Goal: Task Accomplishment & Management: Manage account settings

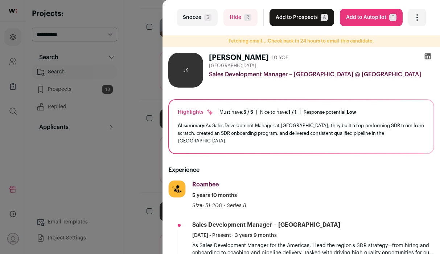
click at [358, 105] on div "Highlights Must have: 5 / 5 How many must haves have been fulfilled? | [GEOGRAP…" at bounding box center [301, 126] width 265 height 53
click at [424, 54] on icon at bounding box center [427, 56] width 7 height 7
click at [313, 13] on button "Add to Prospects A" at bounding box center [302, 17] width 65 height 17
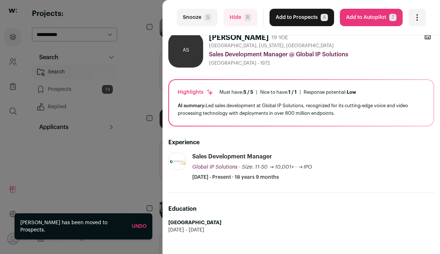
scroll to position [19, 0]
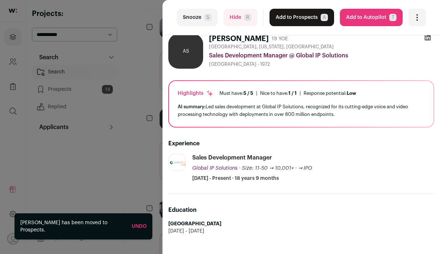
click at [238, 13] on button "Hide R" at bounding box center [241, 17] width 34 height 17
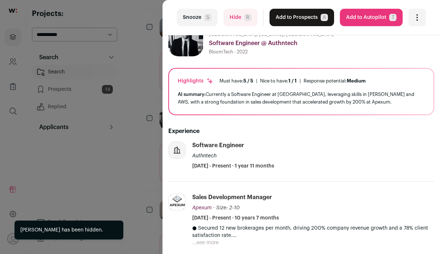
scroll to position [0, 0]
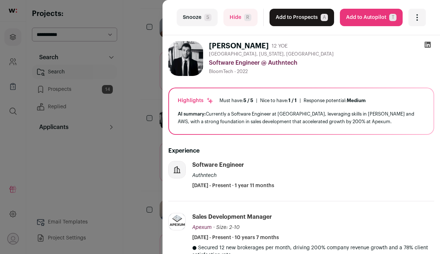
click at [225, 17] on button "Hide R" at bounding box center [241, 17] width 34 height 17
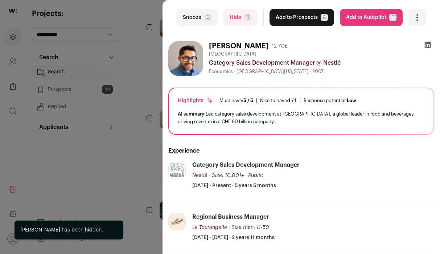
scroll to position [402, 0]
click at [225, 17] on button "Hide R" at bounding box center [241, 17] width 34 height 17
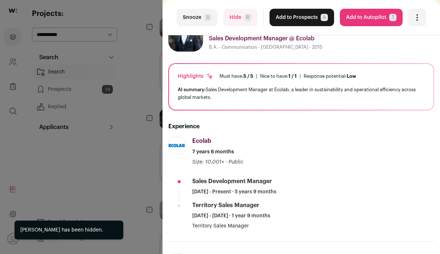
scroll to position [45, 0]
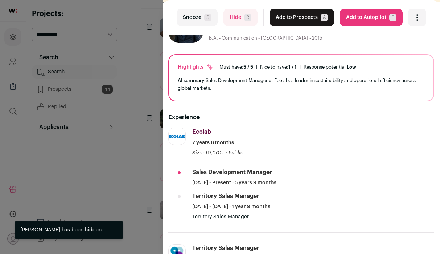
click at [238, 24] on button "Hide R" at bounding box center [241, 17] width 34 height 17
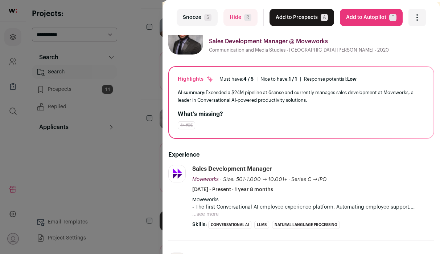
scroll to position [15, 0]
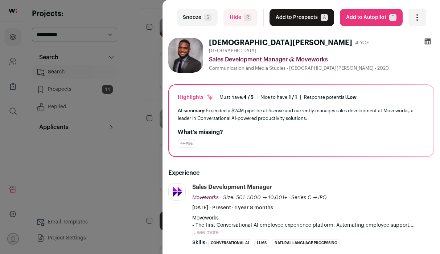
click at [312, 18] on button "Add to Prospects A" at bounding box center [302, 17] width 65 height 17
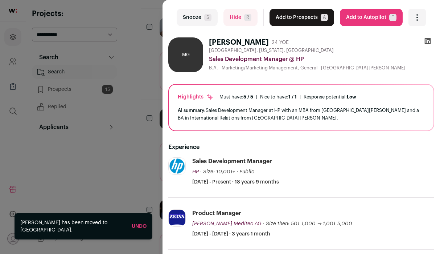
scroll to position [17, 0]
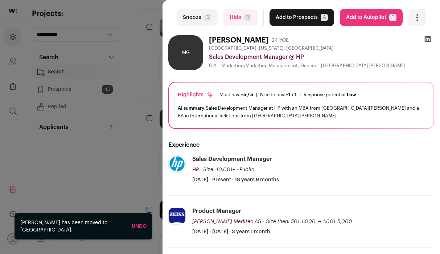
click at [200, 22] on button "Snooze S" at bounding box center [197, 17] width 41 height 17
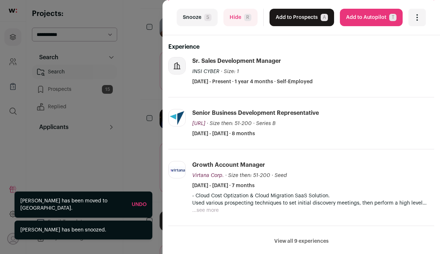
scroll to position [0, 0]
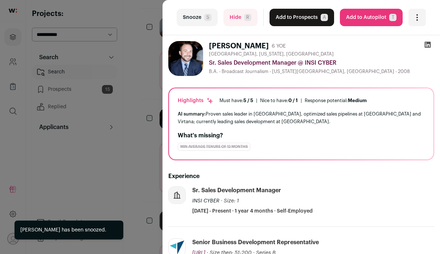
click at [197, 24] on button "Snooze S" at bounding box center [197, 17] width 41 height 17
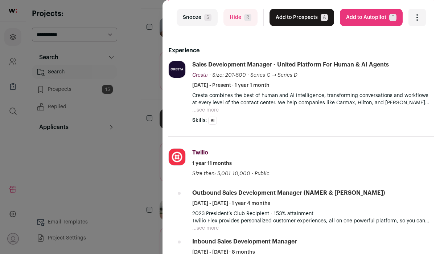
click at [291, 15] on button "Add to Prospects A" at bounding box center [302, 17] width 65 height 17
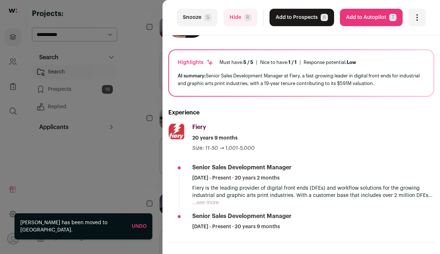
click at [204, 22] on button "Snooze S" at bounding box center [197, 17] width 41 height 17
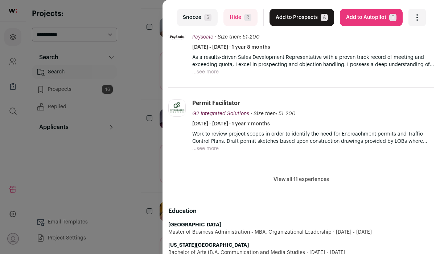
click at [283, 175] on li "View all 11 experiences View less" at bounding box center [301, 179] width 266 height 31
click at [282, 178] on button "View all 11 experiences" at bounding box center [302, 179] width 56 height 7
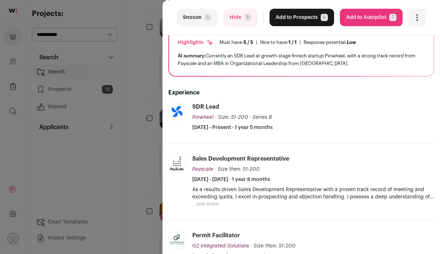
click at [208, 22] on button "Snooze S" at bounding box center [197, 17] width 41 height 17
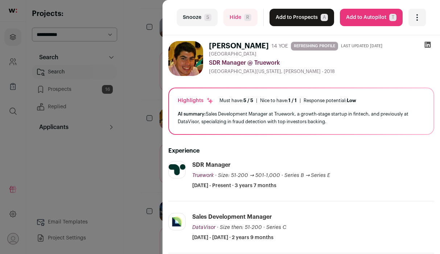
click at [425, 43] on icon at bounding box center [428, 45] width 6 height 6
click at [299, 19] on button "Add to Prospects A" at bounding box center [302, 17] width 65 height 17
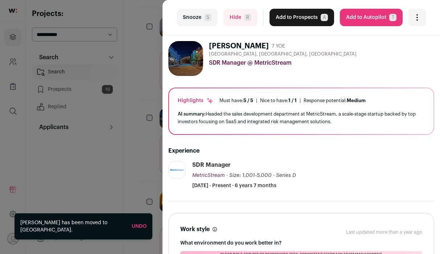
scroll to position [401, 0]
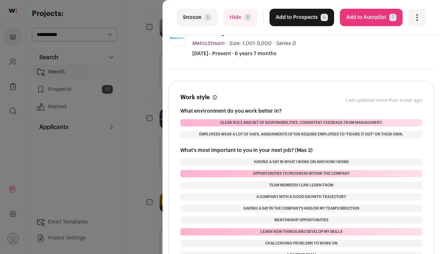
click at [173, 61] on li "MetricStream [DOMAIN_NAME] Add to company list Public / Private Private Valuati…" at bounding box center [301, 49] width 266 height 40
click at [200, 18] on button "Snooze S" at bounding box center [197, 17] width 41 height 17
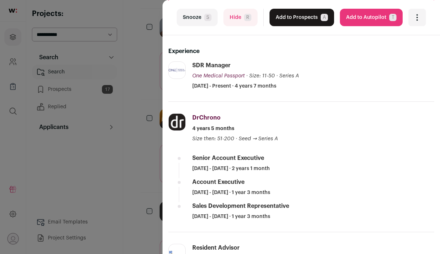
scroll to position [99, 0]
click at [195, 22] on button "Snooze S" at bounding box center [196, 17] width 41 height 17
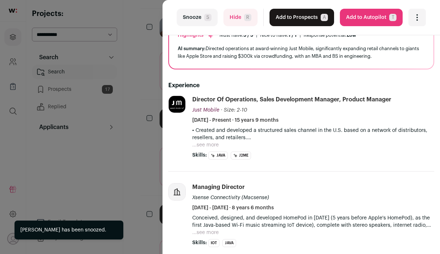
scroll to position [85, 0]
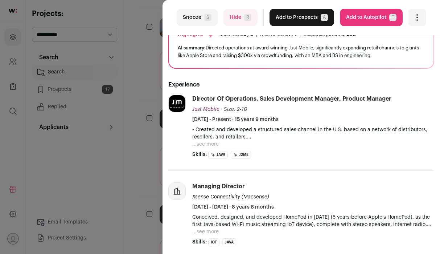
click at [193, 15] on button "Snooze S" at bounding box center [197, 17] width 41 height 17
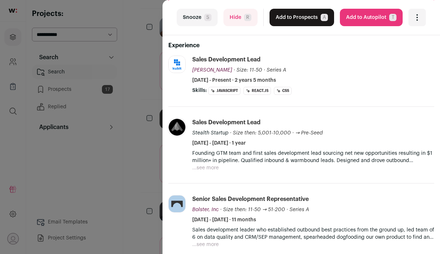
scroll to position [0, 0]
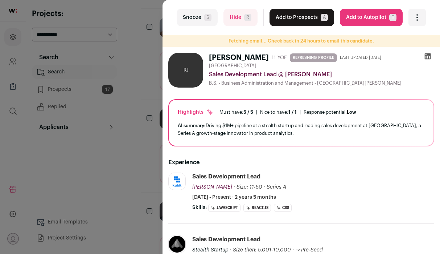
click at [295, 20] on button "Add to Prospects A" at bounding box center [302, 17] width 65 height 17
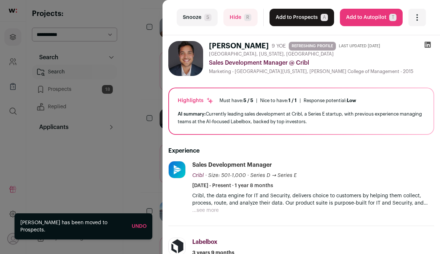
click at [302, 20] on button "Add to Prospects A" at bounding box center [302, 17] width 65 height 17
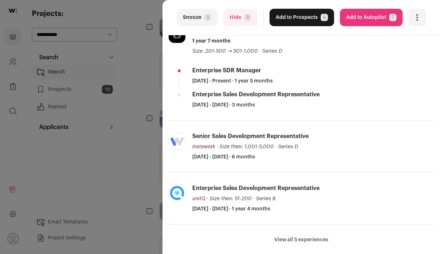
scroll to position [148, 0]
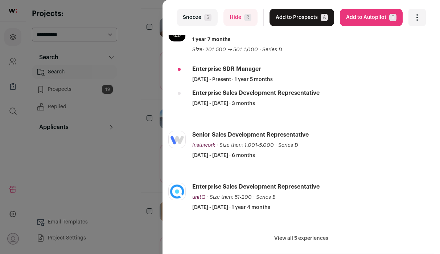
click at [290, 241] on button "View all 5 experiences" at bounding box center [301, 237] width 54 height 7
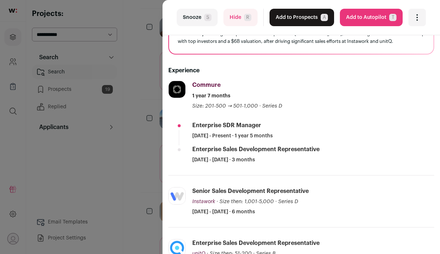
scroll to position [0, 0]
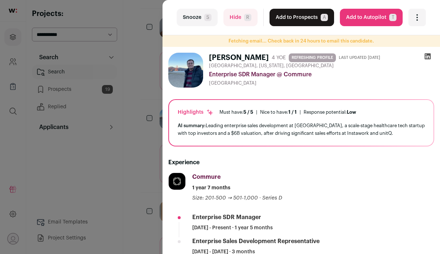
click at [204, 14] on span "S" at bounding box center [207, 17] width 7 height 7
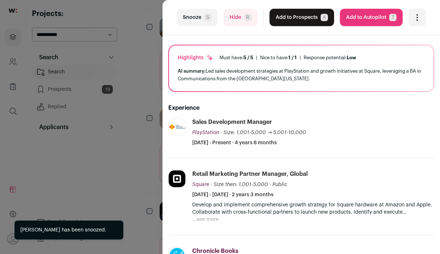
scroll to position [402, 0]
click at [229, 18] on button "Hide R" at bounding box center [241, 17] width 34 height 17
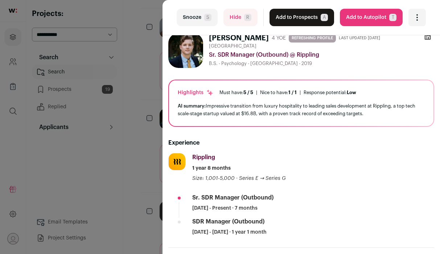
scroll to position [0, 0]
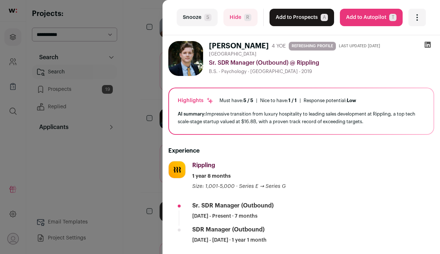
click at [304, 21] on button "Add to Prospects A" at bounding box center [302, 17] width 65 height 17
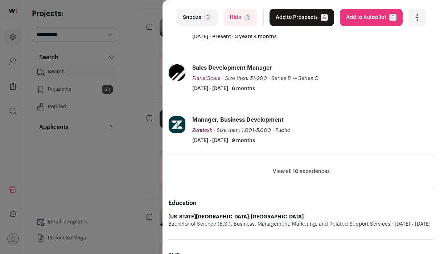
scroll to position [158, 0]
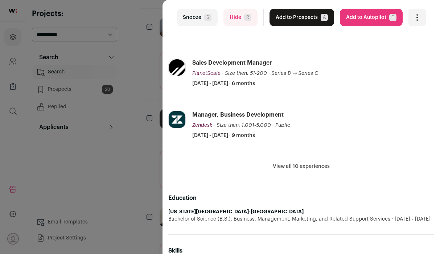
click at [283, 164] on button "View all 10 experiences" at bounding box center [301, 166] width 57 height 7
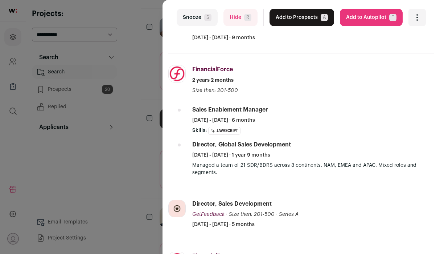
scroll to position [261, 0]
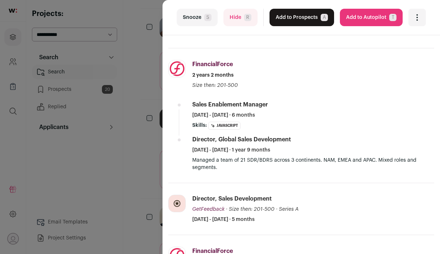
click at [295, 24] on button "Add to Prospects A" at bounding box center [302, 17] width 65 height 17
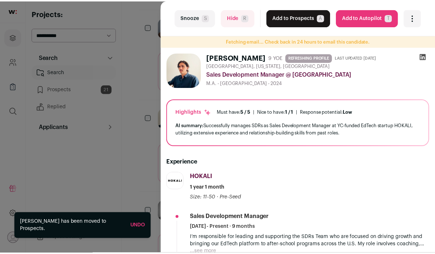
scroll to position [402, 0]
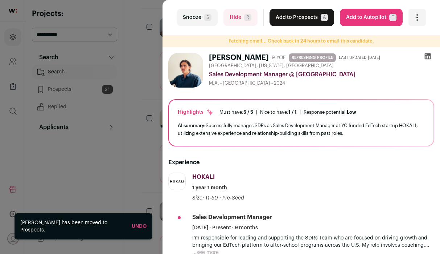
click at [142, 108] on div "last Snooze S Hide R Add to Prospects A Are you sure? [PERSON_NAME] is already …" at bounding box center [220, 127] width 440 height 254
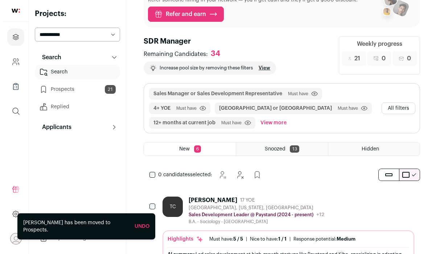
scroll to position [0, 0]
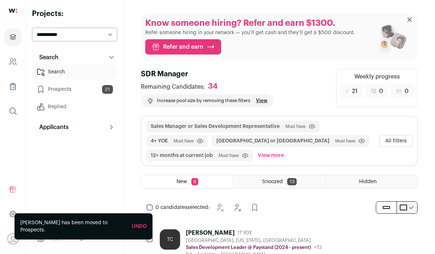
click at [389, 137] on button "All filters" at bounding box center [396, 141] width 34 height 12
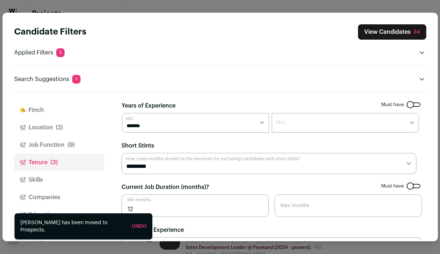
click at [56, 136] on button "Job Function (9)" at bounding box center [59, 144] width 90 height 17
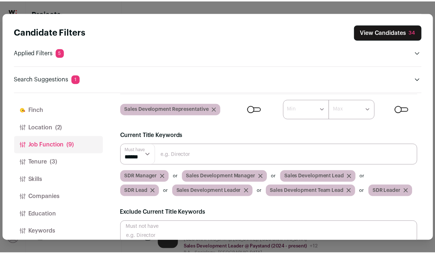
scroll to position [89, 0]
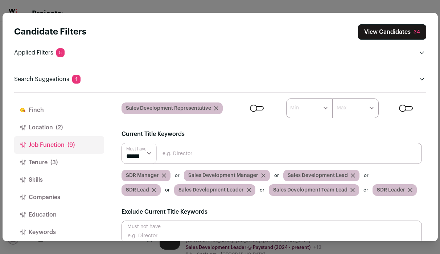
click at [209, 152] on input "Close modal via background" at bounding box center [272, 153] width 301 height 21
type input "Sales Enablement Manager"
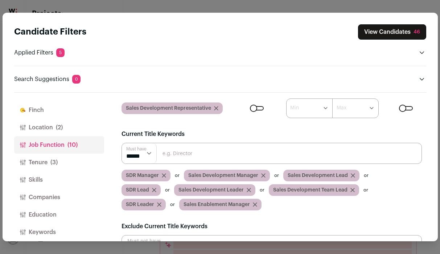
click at [397, 32] on button "View Candidates 46" at bounding box center [392, 31] width 68 height 15
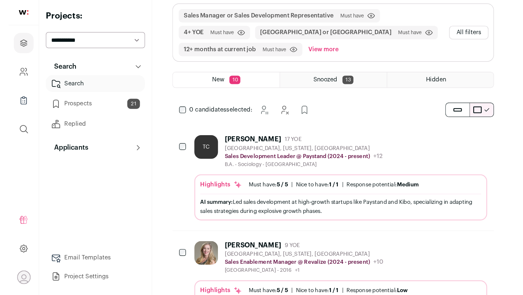
scroll to position [155, 0]
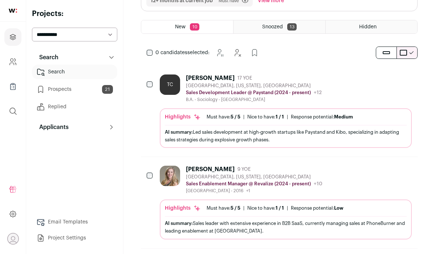
click at [169, 91] on div "TC" at bounding box center [170, 84] width 20 height 20
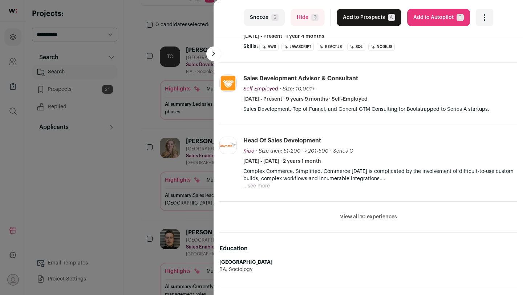
scroll to position [154, 0]
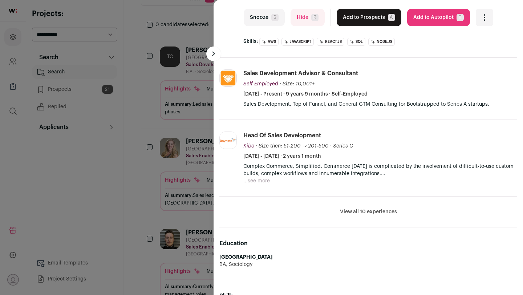
click at [371, 213] on button "View all 10 experiences" at bounding box center [368, 211] width 57 height 7
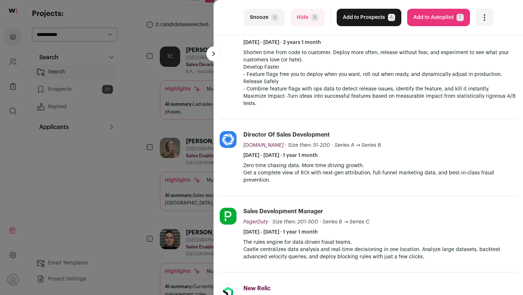
scroll to position [430, 0]
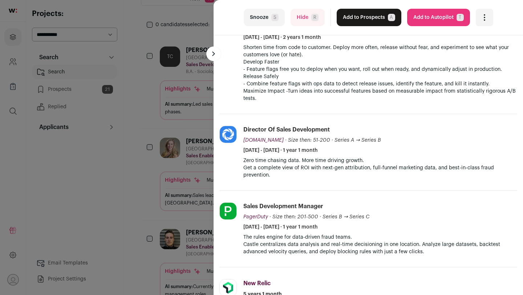
click at [273, 20] on span "S" at bounding box center [274, 17] width 7 height 7
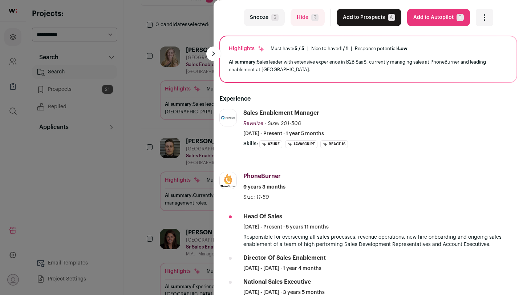
scroll to position [59, 0]
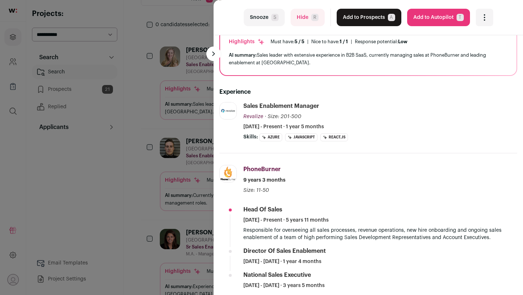
click at [203, 172] on div "last Snooze S Hide R Add to Prospects A Are you sure? [PERSON_NAME] is already …" at bounding box center [261, 147] width 523 height 295
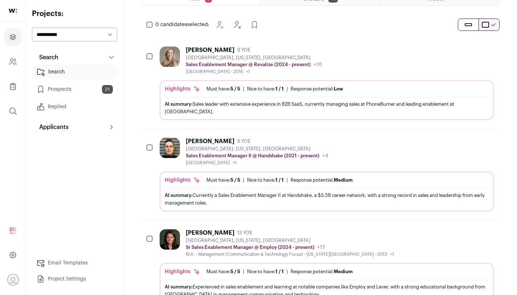
click at [217, 146] on div "[GEOGRAPHIC_DATA], [US_STATE], [GEOGRAPHIC_DATA]" at bounding box center [257, 149] width 143 height 6
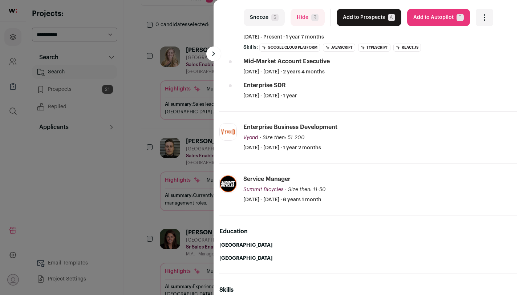
scroll to position [0, 0]
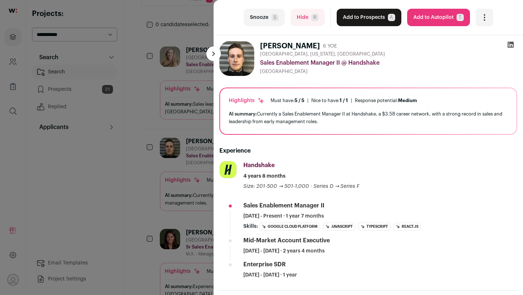
click at [368, 14] on button "Add to Prospects A" at bounding box center [368, 17] width 65 height 17
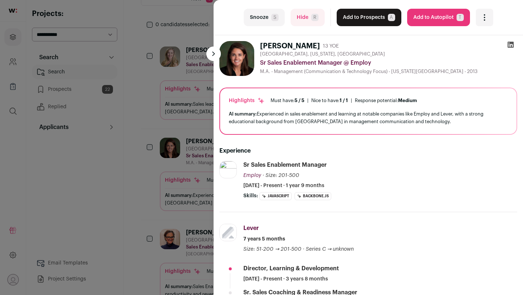
click at [367, 18] on button "Add to Prospects A" at bounding box center [368, 17] width 65 height 17
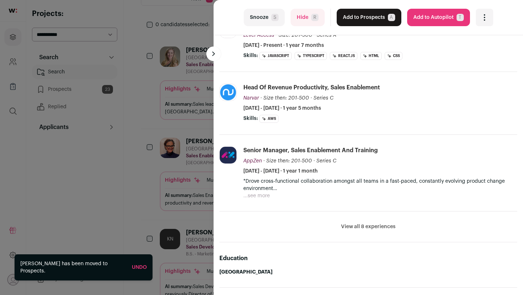
scroll to position [162, 0]
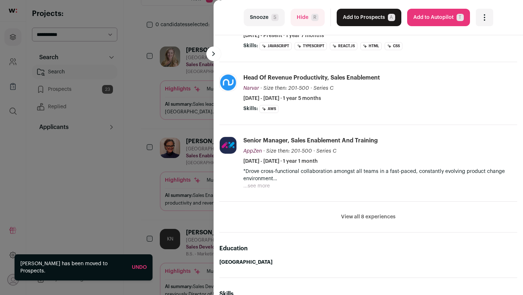
click at [360, 216] on button "View all 8 experiences" at bounding box center [368, 216] width 54 height 7
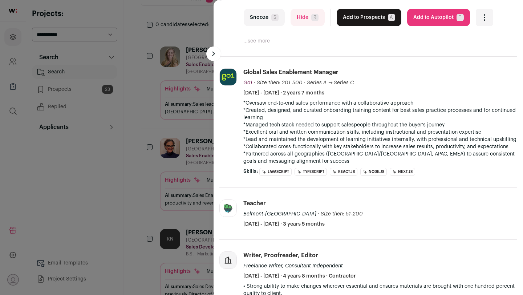
scroll to position [313, 0]
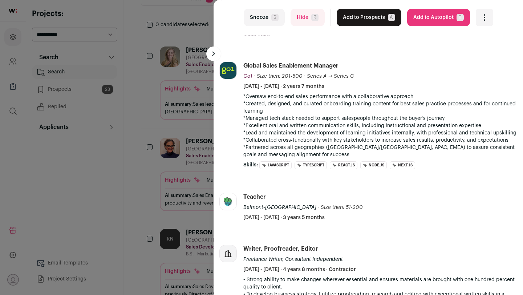
click at [189, 170] on div "last Snooze S Hide R Add to Prospects A Are you sure? [PERSON_NAME] (She/Her) i…" at bounding box center [261, 147] width 523 height 295
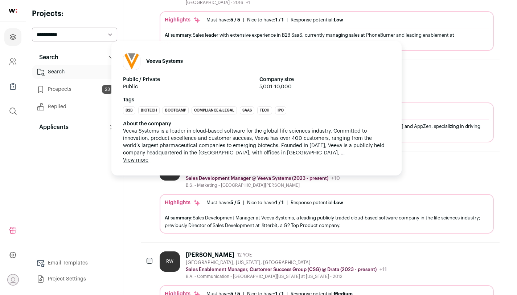
click at [189, 175] on p "Sales Development Manager @ Veeva Systems (2023 - present)" at bounding box center [257, 178] width 143 height 6
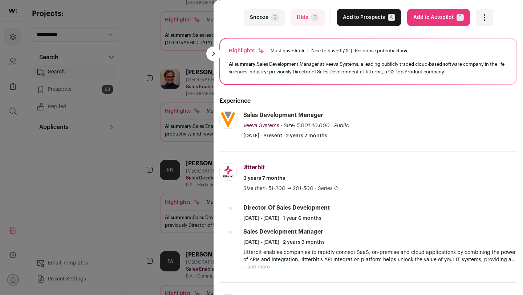
scroll to position [0, 0]
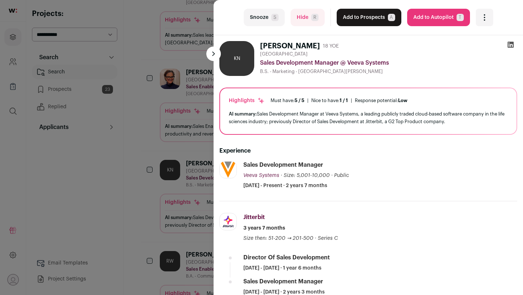
click at [440, 42] on icon at bounding box center [510, 45] width 6 height 6
click at [262, 15] on button "Snooze S" at bounding box center [264, 17] width 41 height 17
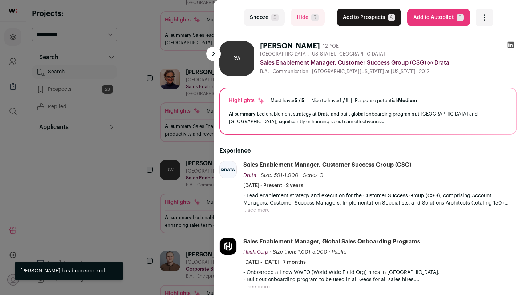
click at [309, 21] on button "Hide R" at bounding box center [307, 17] width 34 height 17
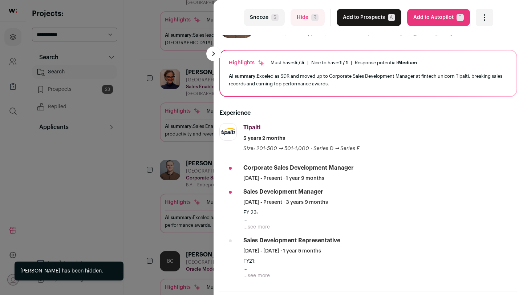
scroll to position [39, 0]
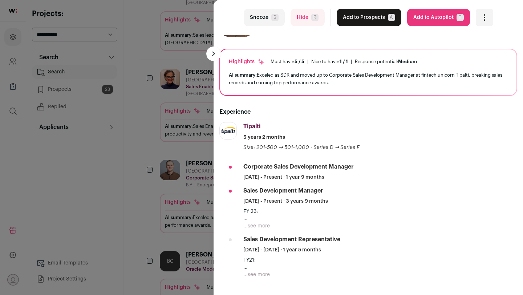
click at [262, 20] on button "Snooze S" at bounding box center [264, 17] width 41 height 17
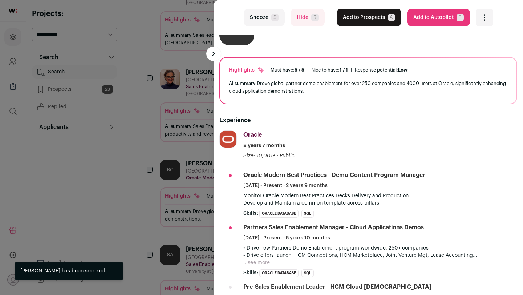
scroll to position [35, 0]
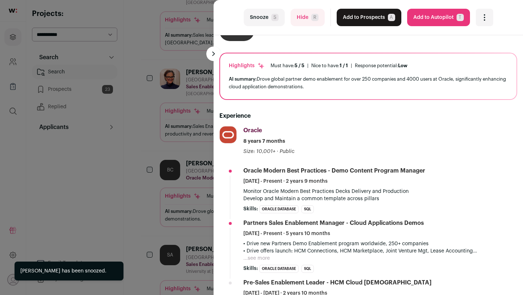
click at [299, 11] on button "Hide R" at bounding box center [307, 17] width 34 height 17
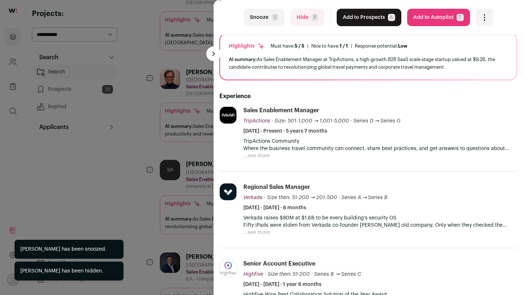
scroll to position [56, 0]
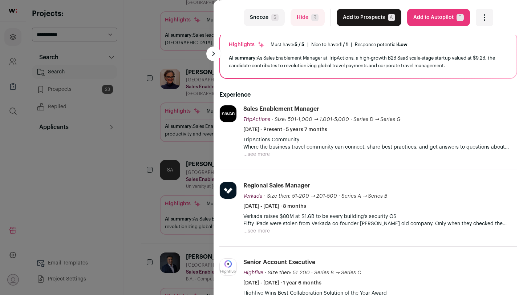
click at [261, 152] on button "...see more" at bounding box center [256, 154] width 26 height 7
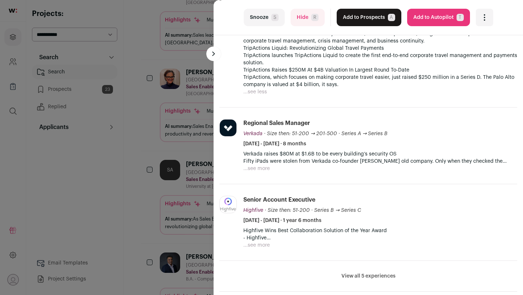
scroll to position [170, 0]
click at [171, 174] on div "last Snooze S Hide R Add to Prospects A Are you sure? [PERSON_NAME] is already …" at bounding box center [261, 147] width 523 height 295
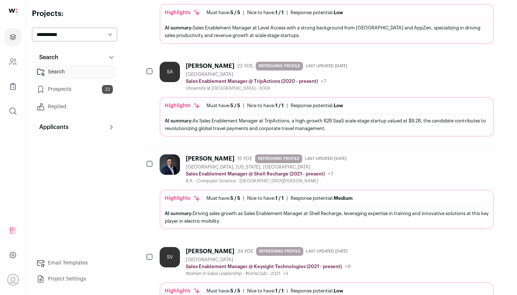
scroll to position [95, 0]
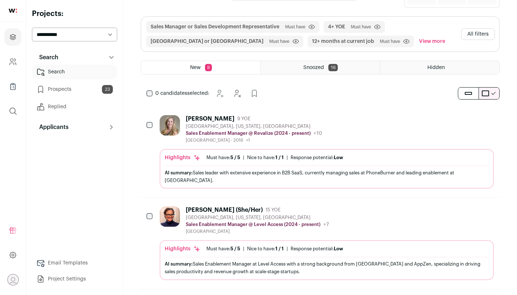
click at [238, 143] on div "[PERSON_NAME] 9 YOE [GEOGRAPHIC_DATA], [US_STATE], [GEOGRAPHIC_DATA] Sales Enab…" at bounding box center [327, 151] width 334 height 73
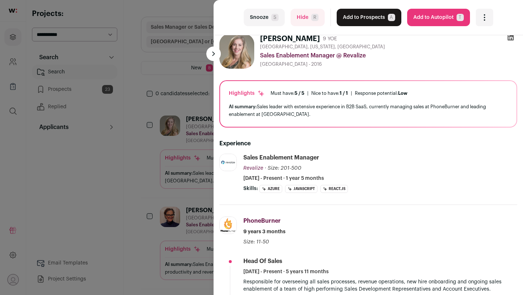
scroll to position [8, 0]
click at [273, 21] on button "Snooze S" at bounding box center [264, 17] width 41 height 17
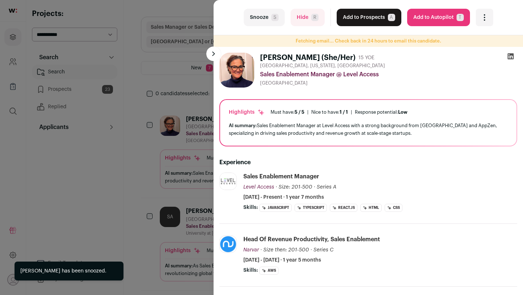
click at [273, 21] on button "Snooze S" at bounding box center [264, 17] width 41 height 17
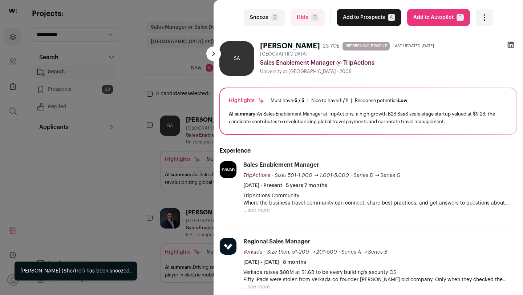
click at [273, 21] on button "Snooze S" at bounding box center [264, 17] width 41 height 17
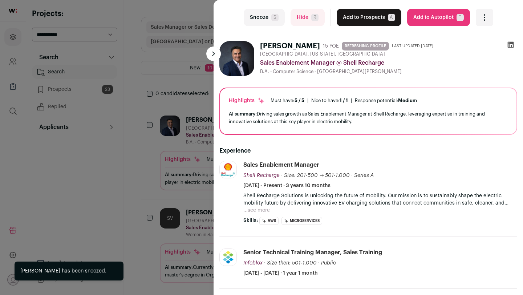
click at [304, 16] on button "Hide R" at bounding box center [307, 17] width 34 height 17
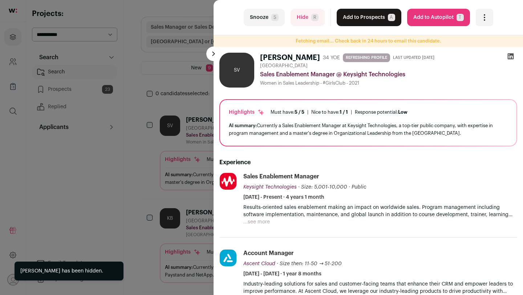
click at [163, 109] on div "last Snooze S Hide R Add to Prospects A Are you sure? [PERSON_NAME] is already …" at bounding box center [261, 147] width 523 height 295
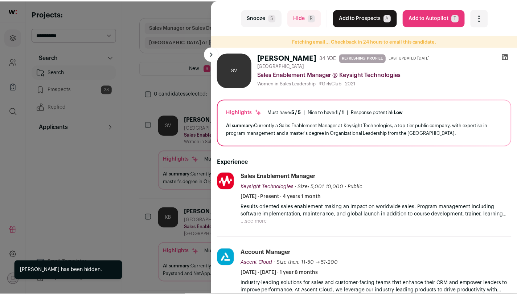
scroll to position [95, 0]
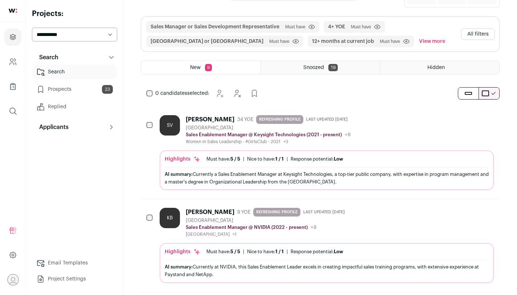
click at [440, 37] on button "All filters" at bounding box center [478, 34] width 34 height 12
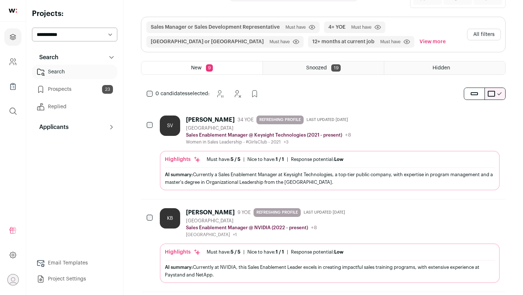
scroll to position [77, 0]
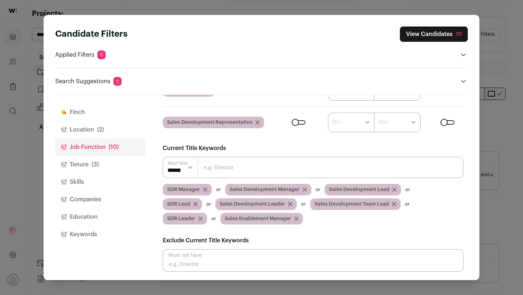
click at [103, 161] on button "Tenure (3)" at bounding box center [100, 164] width 90 height 17
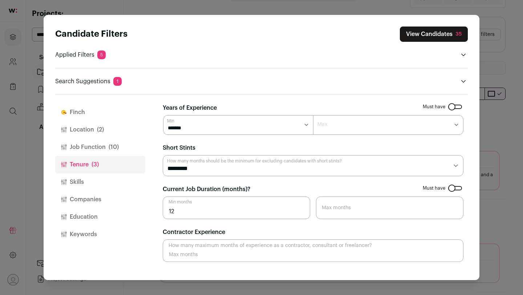
scroll to position [0, 0]
click at [342, 130] on select "******* ******* ******* ******* ******* ******** ******** ******** ******** ***…" at bounding box center [388, 125] width 150 height 20
select select "**"
click at [313, 115] on select "******* ******* ******* ******* ******* ******** ******** ******** ******** ***…" at bounding box center [388, 125] width 150 height 20
click at [434, 35] on button "View Candidates 24" at bounding box center [434, 33] width 68 height 15
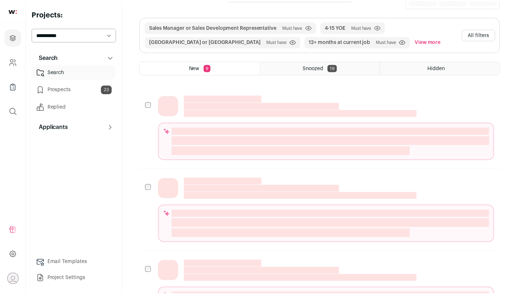
scroll to position [95, 0]
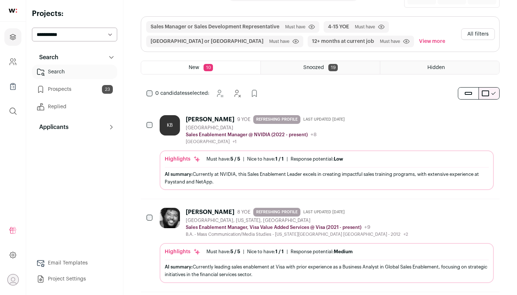
click at [251, 131] on div "Sales Enablement Manager @ NVIDIA (2022 - present) NVIDIA Public / Private Publ…" at bounding box center [267, 134] width 162 height 7
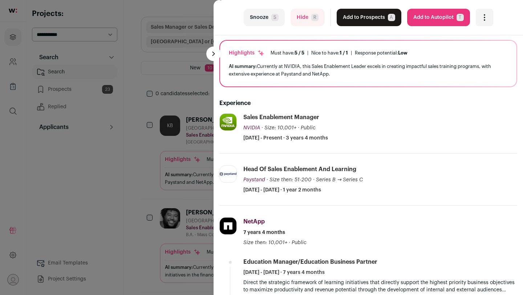
scroll to position [65, 0]
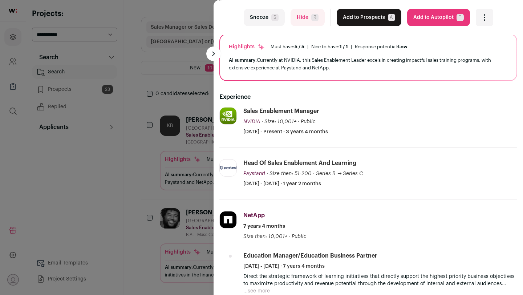
click at [271, 21] on span "S" at bounding box center [274, 17] width 7 height 7
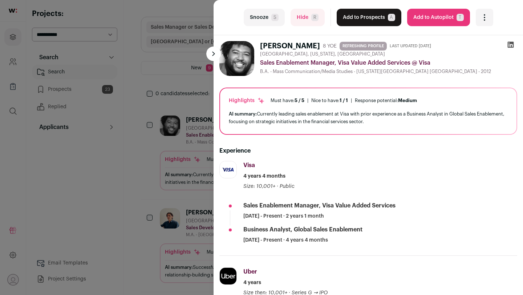
click at [305, 18] on button "Hide R" at bounding box center [307, 17] width 34 height 17
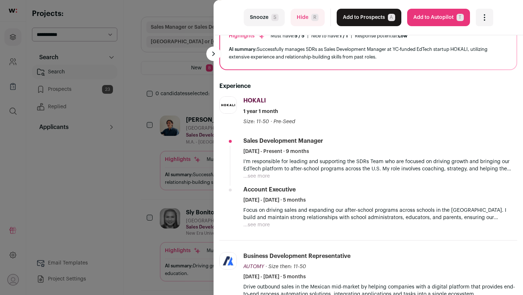
scroll to position [50, 0]
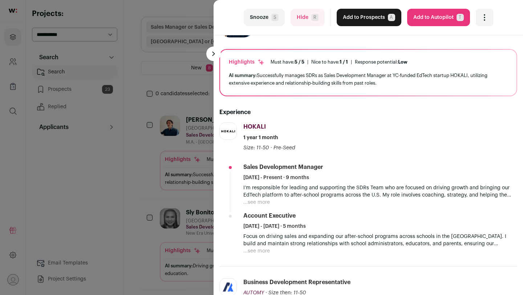
click at [266, 18] on button "Snooze S" at bounding box center [264, 17] width 41 height 17
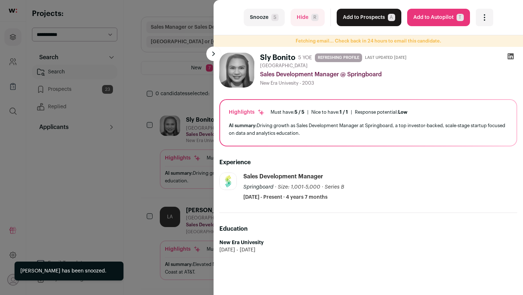
click at [234, 182] on img at bounding box center [228, 181] width 17 height 17
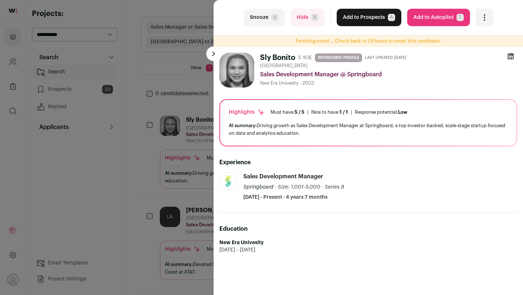
click at [191, 133] on div "last Snooze S Hide R Add to Prospects A Are you sure? Sly Bonito is already in …" at bounding box center [261, 147] width 523 height 295
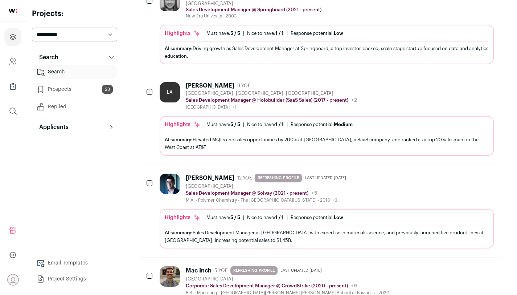
scroll to position [221, 0]
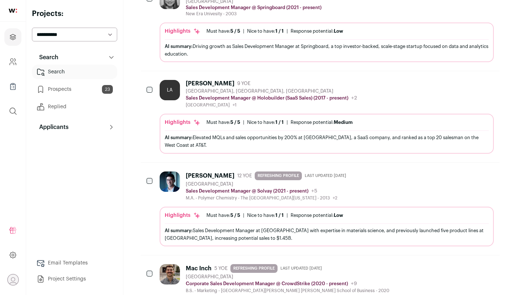
click at [234, 128] on div "Highlights Must have: 5 / 5 How many must haves have been fulfilled? | [GEOGRAP…" at bounding box center [327, 135] width 324 height 33
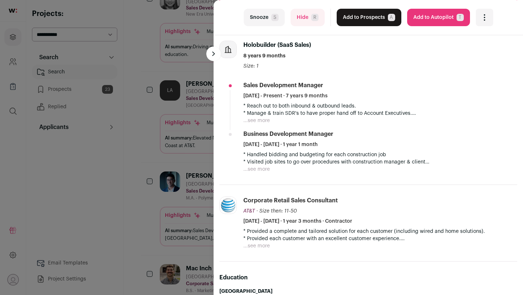
scroll to position [122, 0]
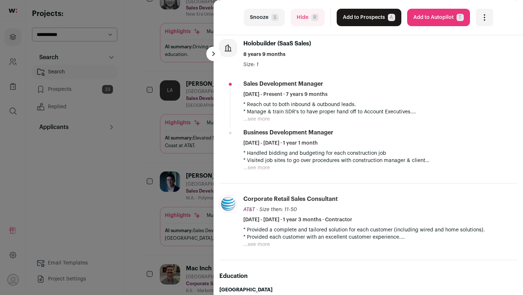
click at [172, 107] on div "last Snooze S Hide R Add to Prospects A Are you sure? [PERSON_NAME] is already …" at bounding box center [261, 147] width 523 height 295
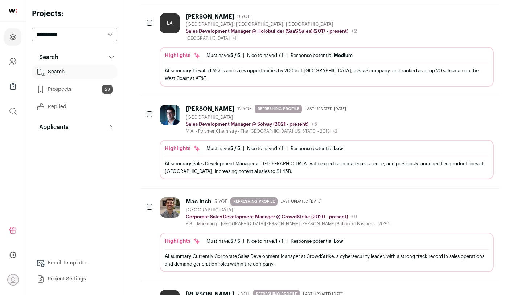
click at [172, 116] on img at bounding box center [170, 115] width 20 height 20
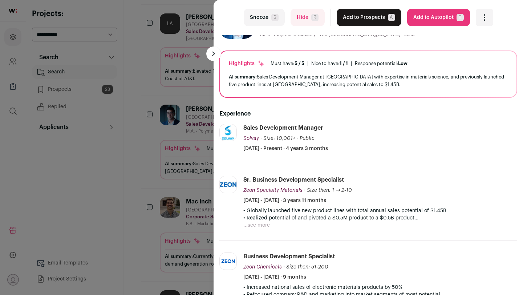
scroll to position [37, 1]
click at [191, 136] on div "last Snooze S Hide R Add to Prospects A Are you sure? [PERSON_NAME] is already …" at bounding box center [261, 147] width 523 height 295
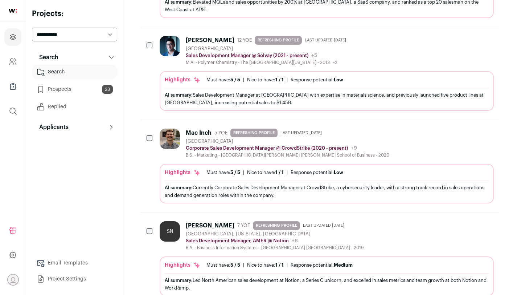
scroll to position [357, 0]
click at [194, 143] on div "[GEOGRAPHIC_DATA]" at bounding box center [288, 141] width 204 height 6
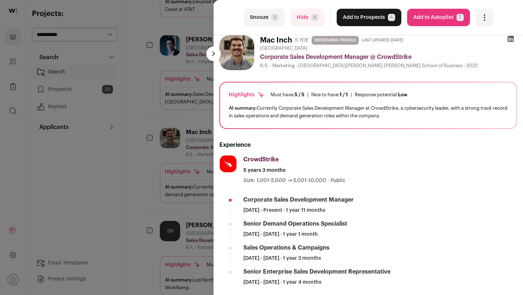
scroll to position [0, 0]
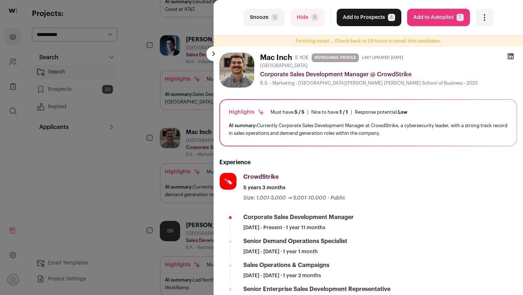
click at [359, 18] on button "Add to Prospects A" at bounding box center [368, 17] width 65 height 17
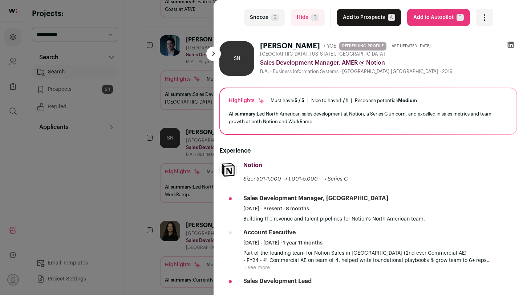
click at [440, 41] on div at bounding box center [510, 46] width 13 height 10
click at [440, 42] on icon at bounding box center [510, 45] width 6 height 6
click at [362, 13] on button "Add to Prospects A" at bounding box center [368, 17] width 65 height 17
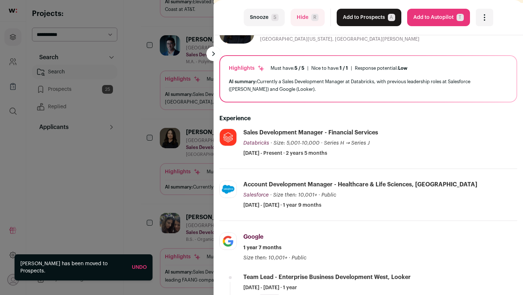
scroll to position [46, 0]
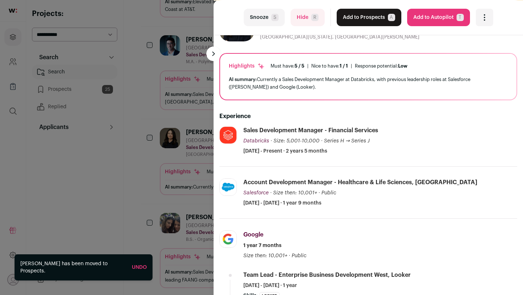
click at [363, 23] on button "Add to Prospects A" at bounding box center [368, 17] width 65 height 17
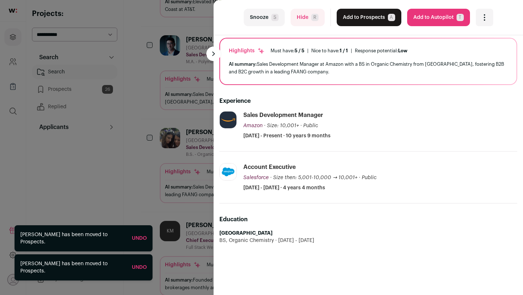
scroll to position [62, 0]
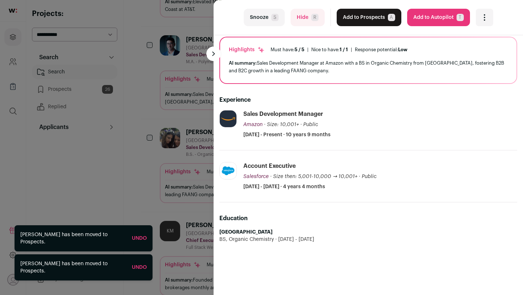
click at [175, 132] on div "last Snooze S Hide R Add to Prospects A Are you sure? [PERSON_NAME] is already …" at bounding box center [261, 147] width 523 height 295
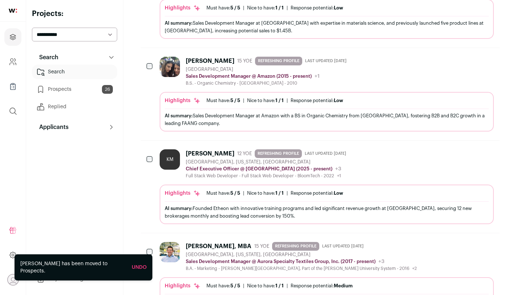
click at [192, 153] on div "[PERSON_NAME]" at bounding box center [210, 153] width 49 height 7
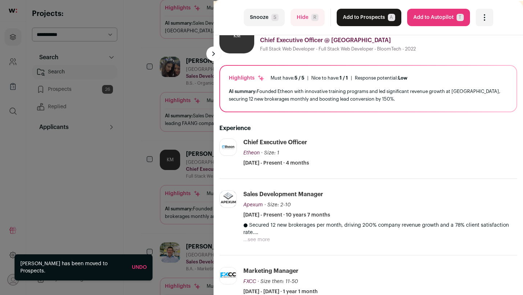
scroll to position [36, 0]
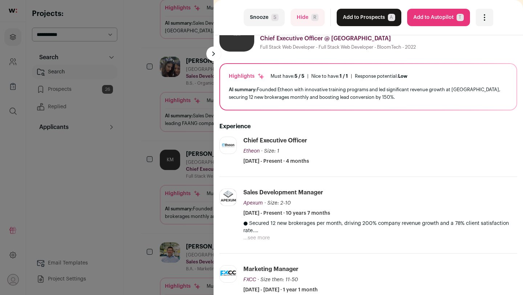
click at [263, 20] on button "Snooze S" at bounding box center [264, 17] width 41 height 17
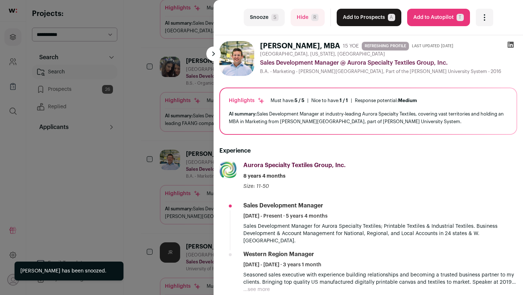
scroll to position [25, 0]
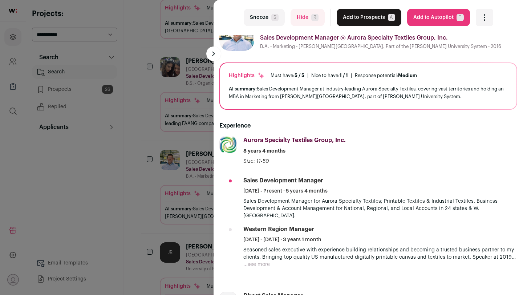
click at [309, 21] on button "Hide R" at bounding box center [307, 17] width 34 height 17
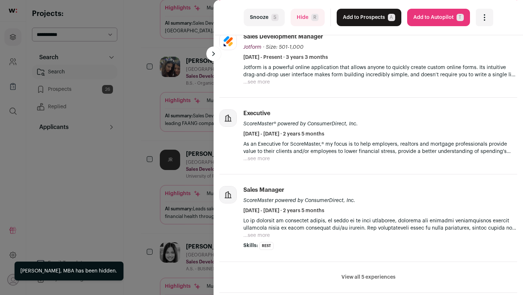
scroll to position [140, 0]
click at [143, 148] on div "last Snooze S Hide R Add to Prospects A Are you sure? [PERSON_NAME] is already …" at bounding box center [261, 147] width 523 height 295
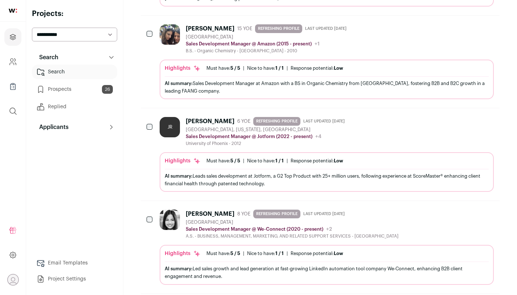
scroll to position [461, 0]
click at [353, 88] on div "AI summary: Sales Development Manager at Amazon with a BS in Organic Chemistry …" at bounding box center [327, 86] width 324 height 15
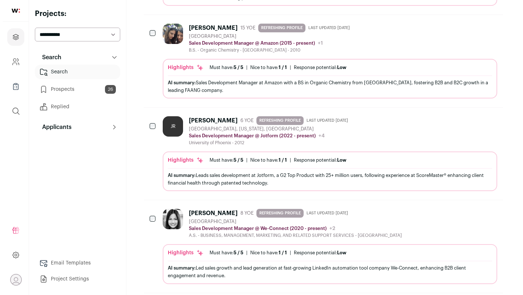
scroll to position [452, 0]
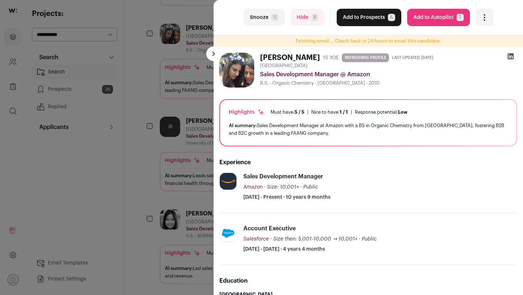
click at [273, 18] on span "S" at bounding box center [274, 17] width 7 height 7
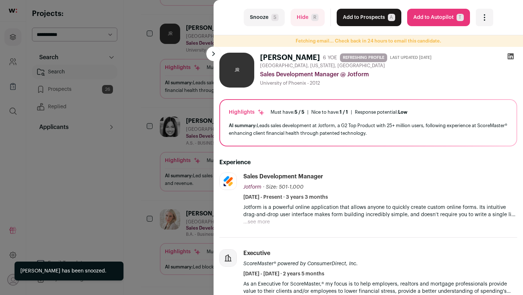
click at [273, 18] on span "S" at bounding box center [274, 17] width 7 height 7
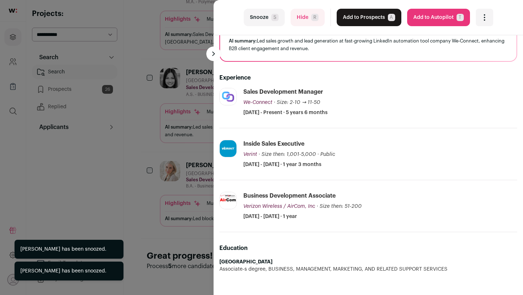
scroll to position [105, 0]
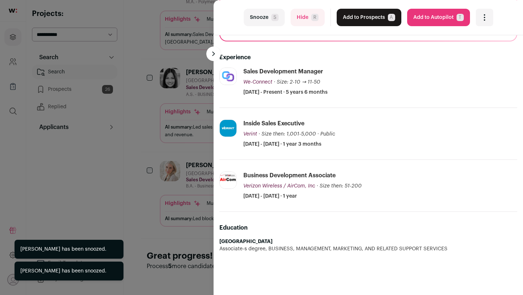
click at [191, 132] on div "last Snooze S Hide R Add to Prospects A Are you sure? [PERSON_NAME] is already …" at bounding box center [261, 147] width 523 height 295
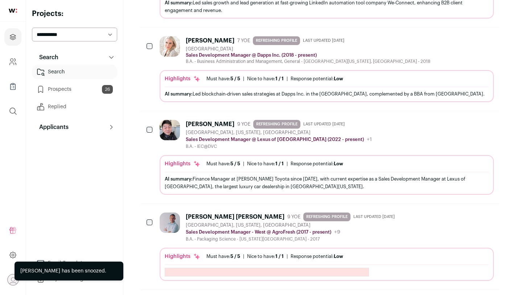
scroll to position [546, 0]
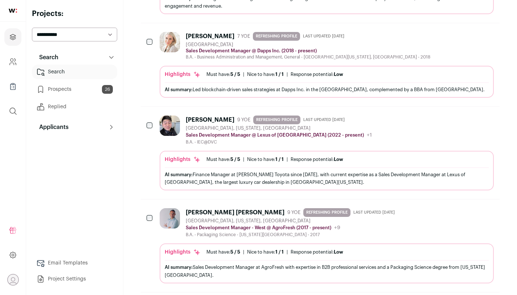
click at [285, 126] on div "[GEOGRAPHIC_DATA], [US_STATE], [GEOGRAPHIC_DATA]" at bounding box center [279, 128] width 186 height 6
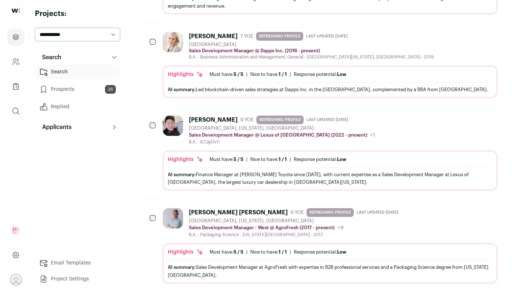
scroll to position [536, 0]
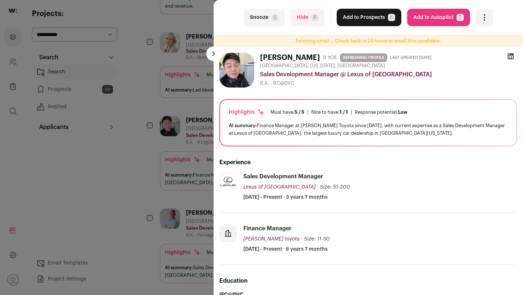
click at [305, 18] on button "Hide R" at bounding box center [307, 17] width 34 height 17
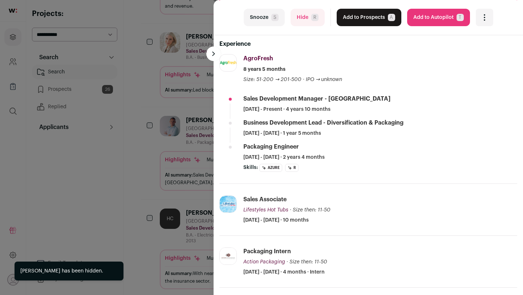
scroll to position [119, 0]
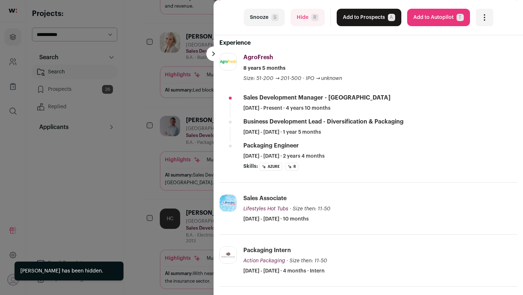
click at [152, 91] on div "last Snooze S Hide R Add to Prospects A Are you sure? [PERSON_NAME] [PERSON_NAM…" at bounding box center [261, 147] width 523 height 295
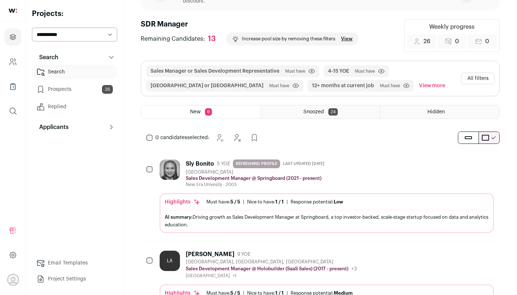
scroll to position [50, 0]
click at [180, 180] on div at bounding box center [171, 174] width 23 height 28
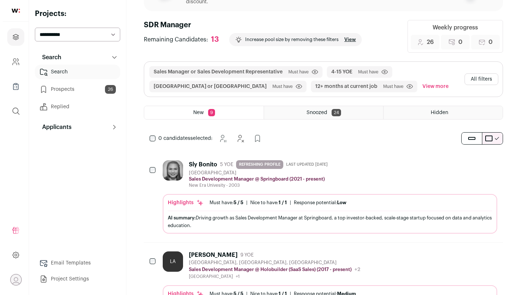
scroll to position [45, 0]
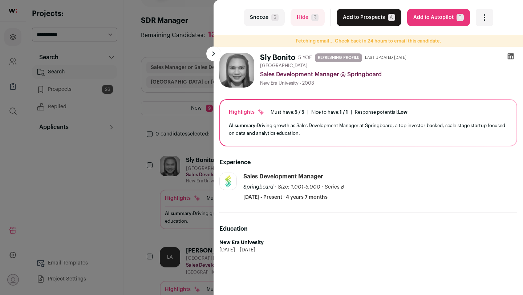
click at [273, 18] on span "S" at bounding box center [274, 17] width 7 height 7
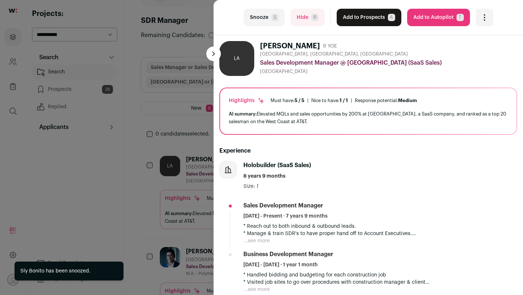
click at [273, 18] on span "S" at bounding box center [274, 17] width 7 height 7
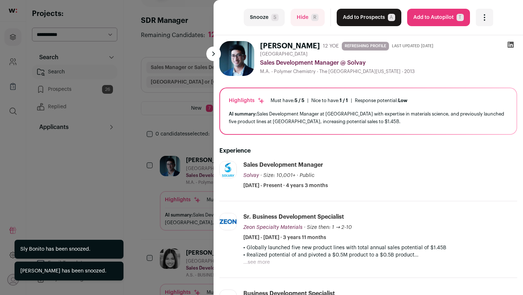
click at [273, 18] on span "S" at bounding box center [274, 17] width 7 height 7
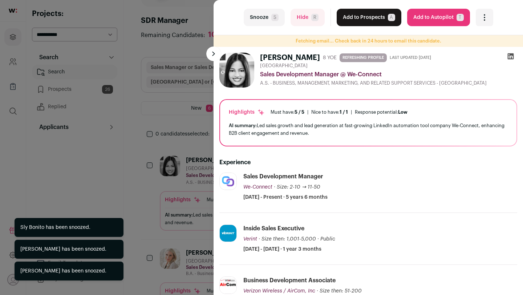
click at [273, 18] on span "S" at bounding box center [274, 17] width 7 height 7
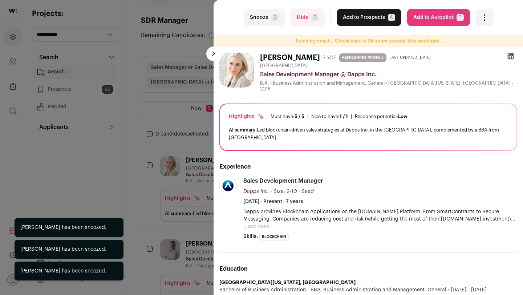
click at [273, 18] on span "S" at bounding box center [274, 17] width 7 height 7
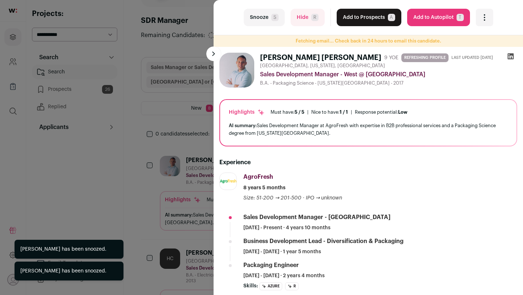
click at [142, 181] on div "last Snooze S Hide R Add to Prospects A Are you sure? [PERSON_NAME] [PERSON_NAM…" at bounding box center [261, 147] width 523 height 295
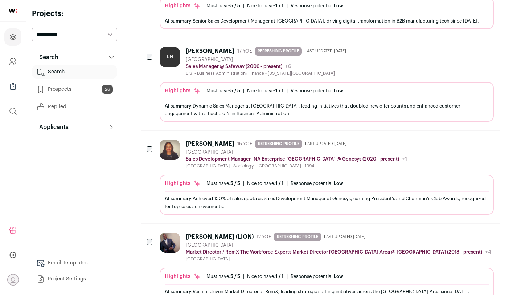
scroll to position [616, 0]
click at [204, 93] on div "Highlights Must have: 5 / 5 How many must haves have been fulfilled? | [GEOGRAP…" at bounding box center [327, 104] width 324 height 33
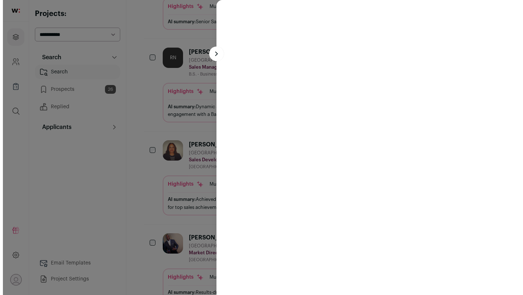
scroll to position [607, 0]
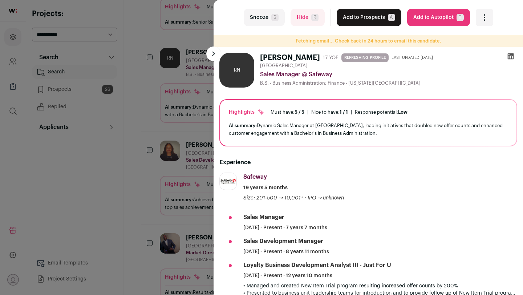
click at [307, 23] on button "Hide R" at bounding box center [307, 17] width 34 height 17
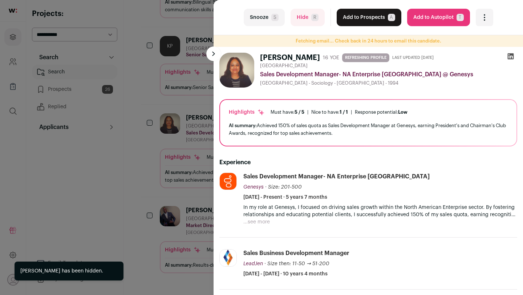
scroll to position [540, 0]
click at [153, 90] on div "last Snooze S Hide R Add to Prospects A Are you sure? [PERSON_NAME] is already …" at bounding box center [261, 147] width 523 height 295
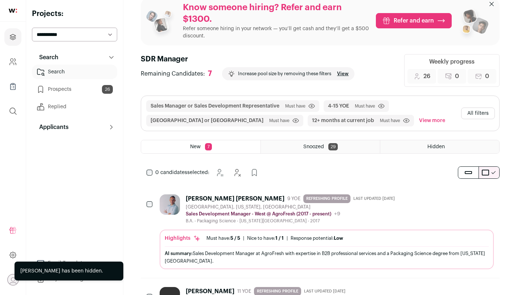
scroll to position [14, 0]
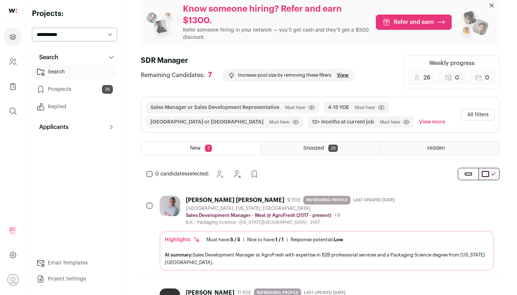
click at [84, 89] on link "Prospects 26" at bounding box center [74, 89] width 85 height 15
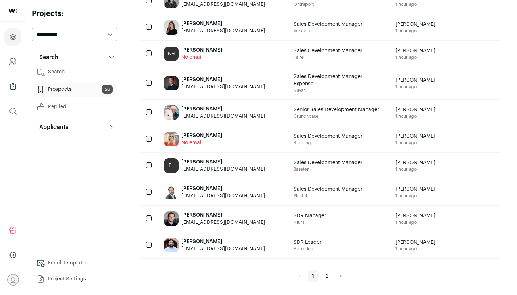
scroll to position [662, 0]
click at [326, 253] on link "2" at bounding box center [327, 276] width 11 height 12
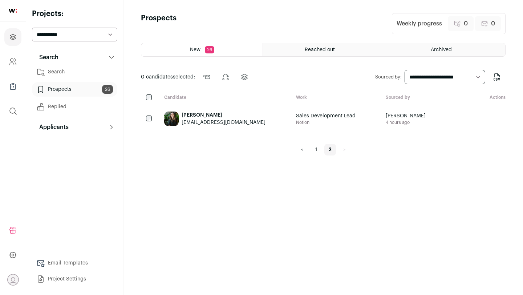
click at [318, 155] on link "1" at bounding box center [316, 150] width 11 height 12
